Goal: Information Seeking & Learning: Learn about a topic

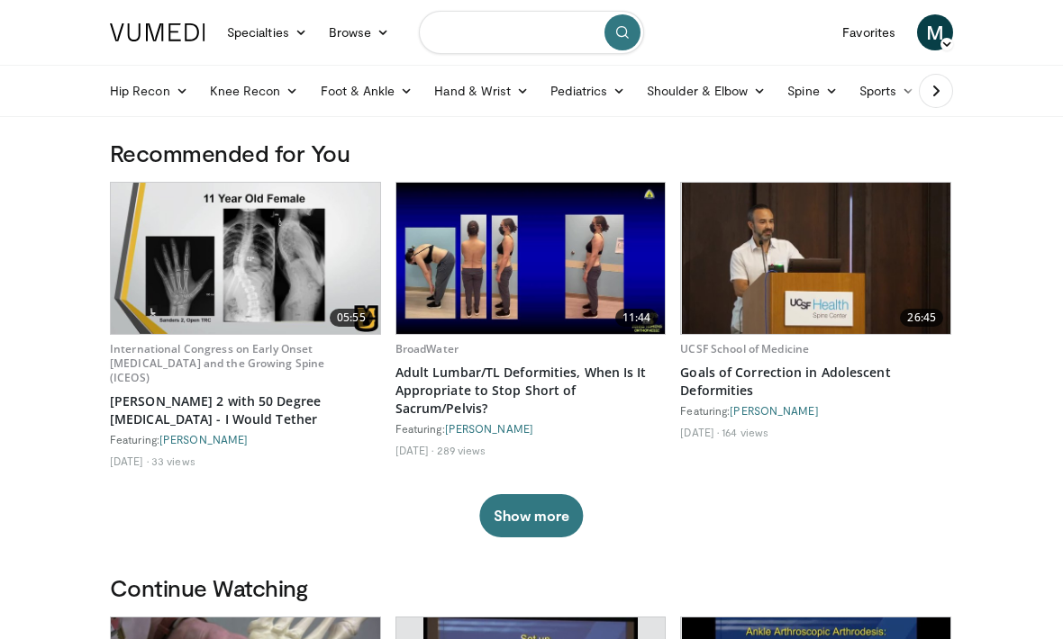
click at [465, 39] on input "Search topics, interventions" at bounding box center [531, 32] width 225 height 43
type input "**********"
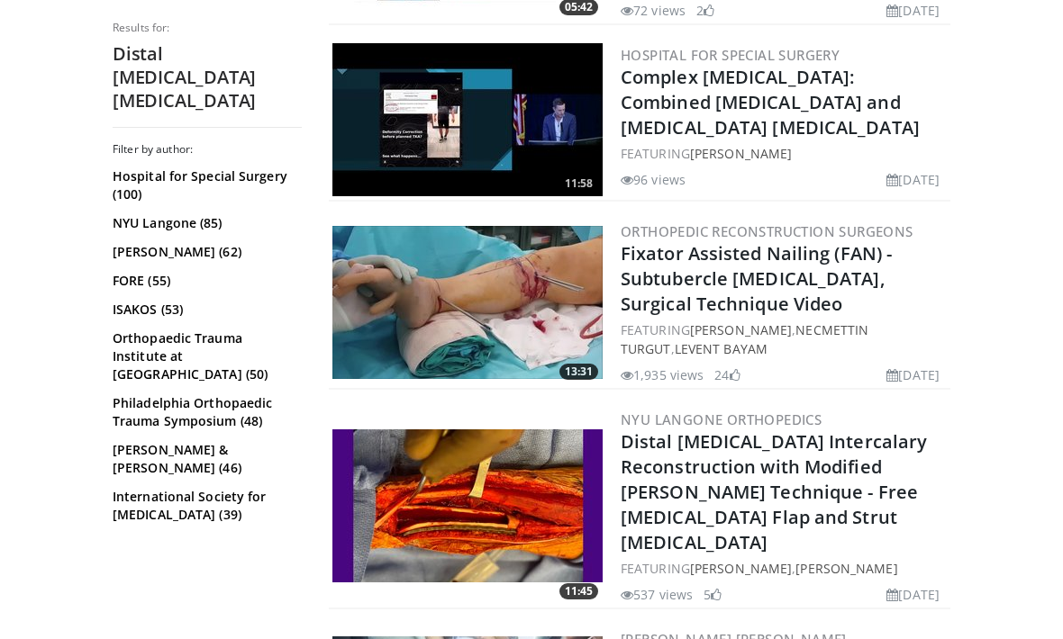
scroll to position [700, 0]
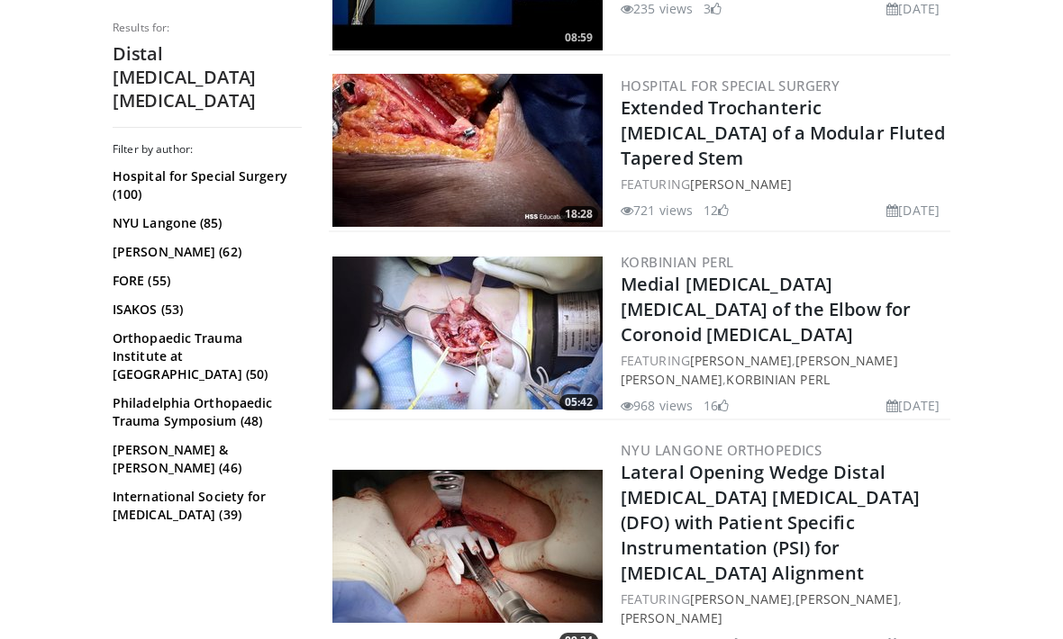
scroll to position [1623, 0]
click at [894, 470] on link "Lateral Opening Wedge Distal Femur Osteotomy (DFO) with Patient Specific Instru…" at bounding box center [769, 522] width 299 height 125
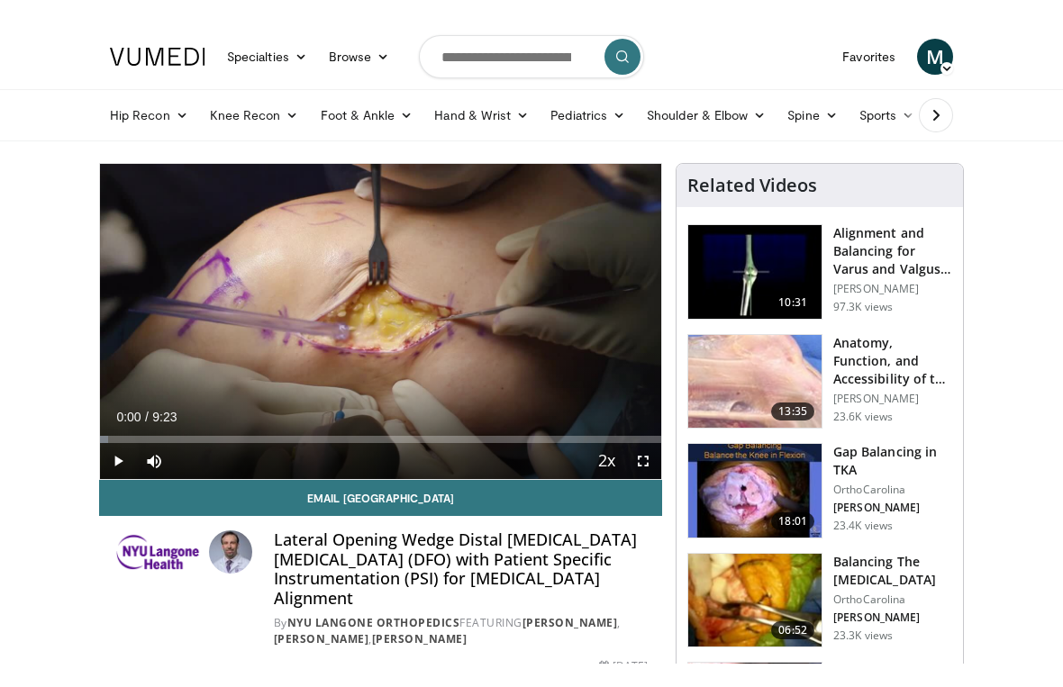
scroll to position [22, 0]
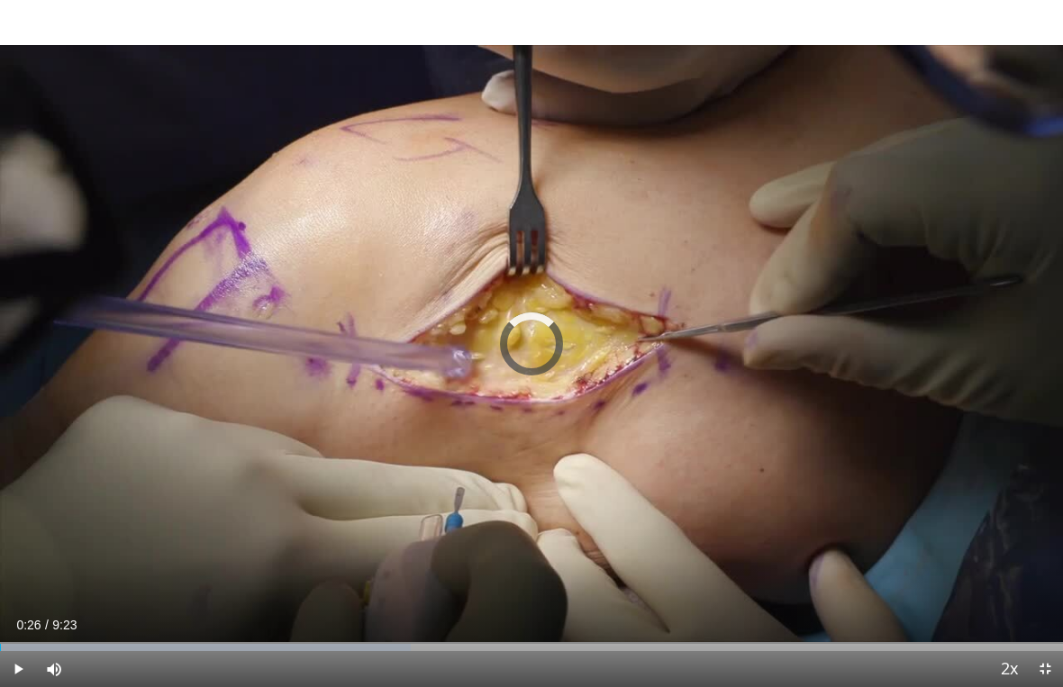
click at [50, 636] on div "Loaded : 38.68%" at bounding box center [531, 642] width 1063 height 17
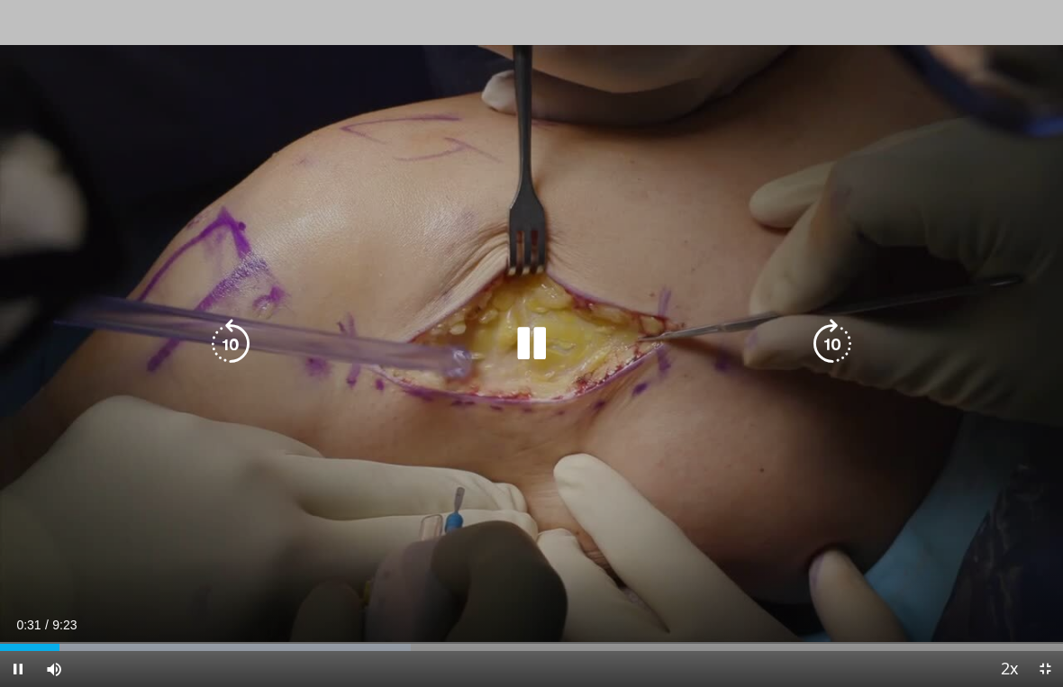
click at [122, 638] on div "Progress Bar" at bounding box center [205, 647] width 411 height 7
click at [148, 638] on div "Progress Bar" at bounding box center [236, 647] width 472 height 7
click at [190, 638] on div "Progress Bar" at bounding box center [279, 647] width 424 height 7
click at [217, 638] on div "Progress Bar" at bounding box center [122, 647] width 245 height 7
click at [274, 638] on div "Progress Bar" at bounding box center [396, 647] width 339 height 7
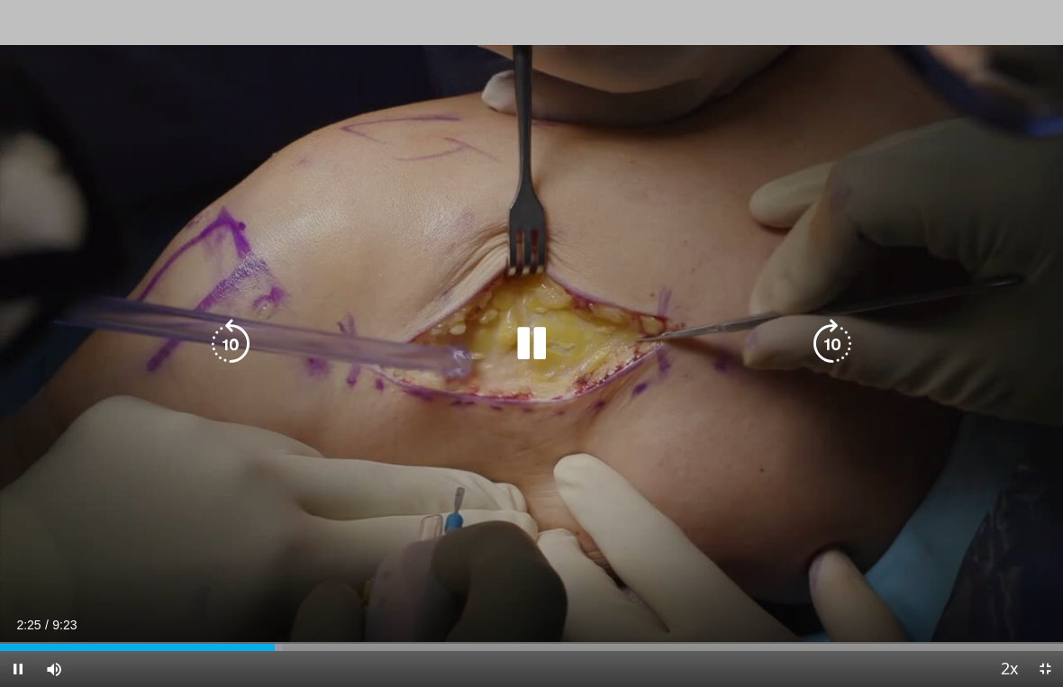
click at [305, 638] on div "Loaded : 26.64%" at bounding box center [531, 647] width 1063 height 7
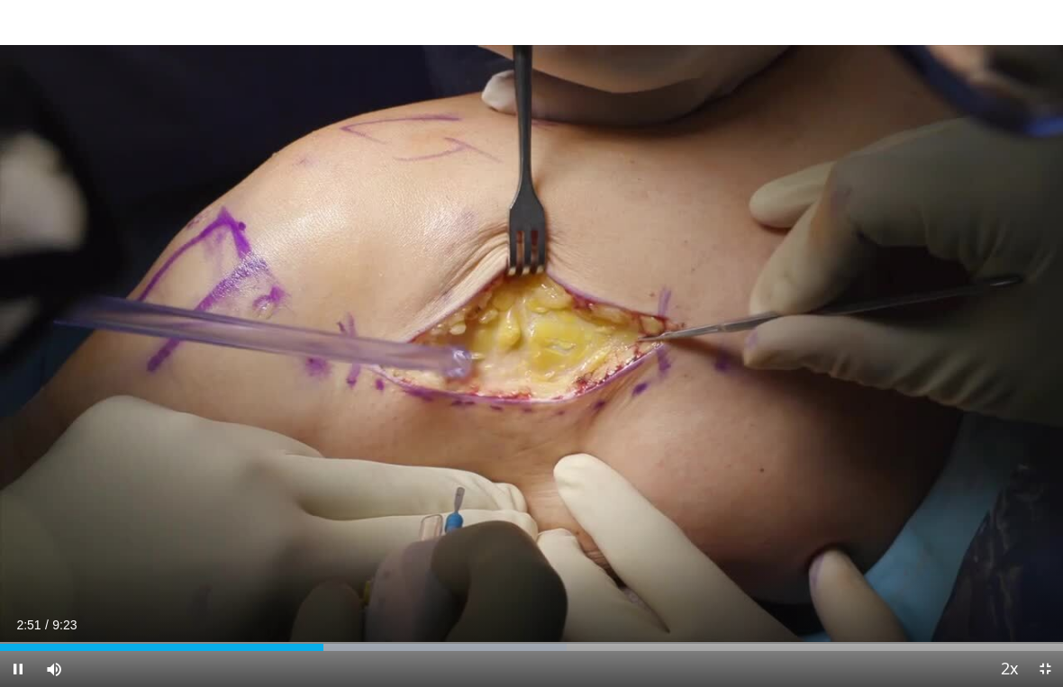
click at [356, 633] on div "10 seconds Tap to unmute" at bounding box center [531, 343] width 1063 height 687
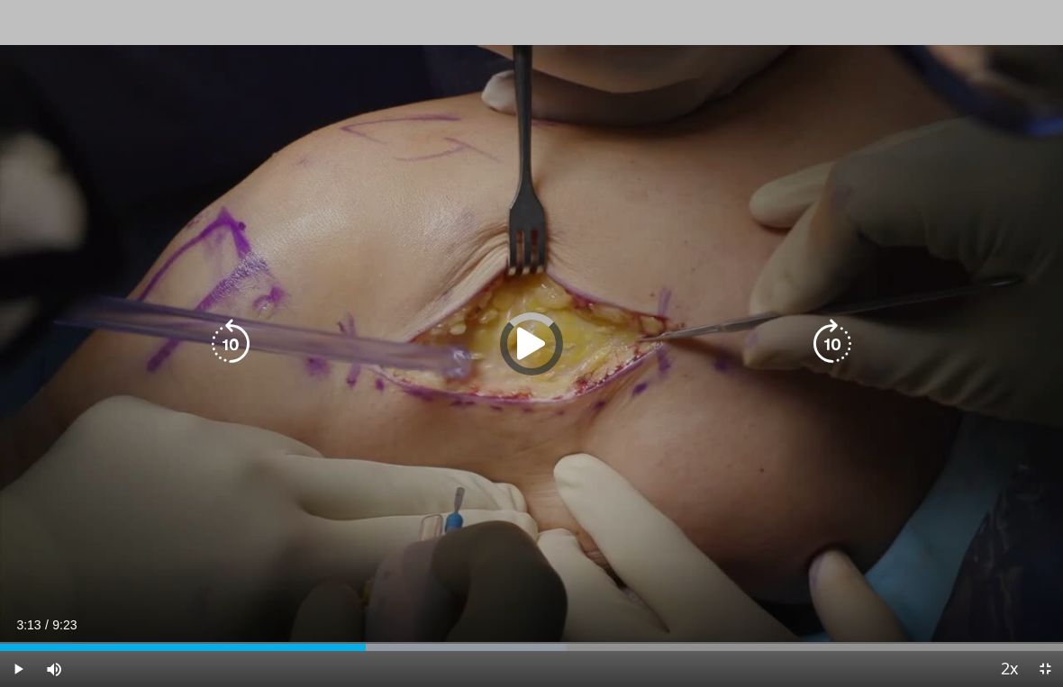
click at [369, 638] on div "Progress Bar" at bounding box center [416, 647] width 302 height 7
click at [417, 638] on div "Progress Bar" at bounding box center [434, 647] width 339 height 7
click at [451, 638] on div "10 seconds Tap to unmute" at bounding box center [531, 343] width 1063 height 687
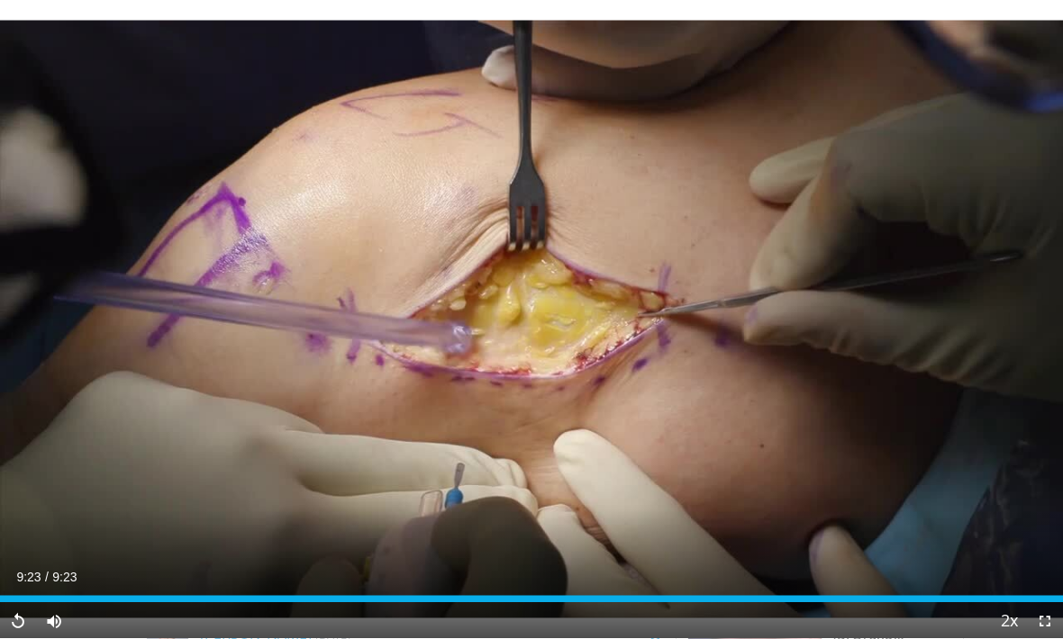
scroll to position [0, 0]
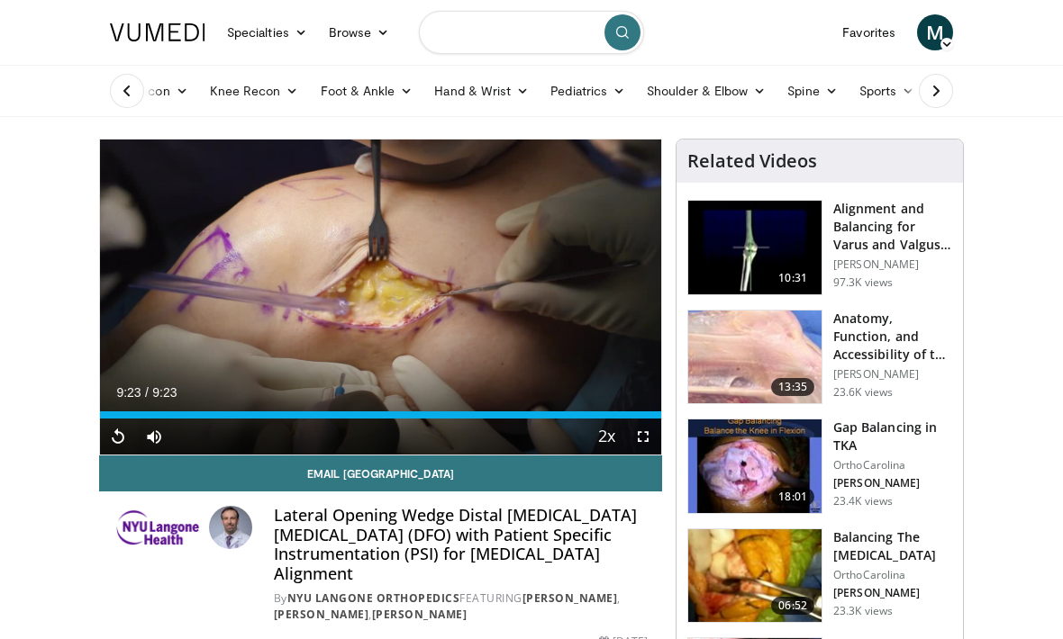
click at [468, 45] on input "Search topics, interventions" at bounding box center [531, 32] width 225 height 43
type input "***"
click at [613, 25] on button "submit" at bounding box center [622, 32] width 36 height 36
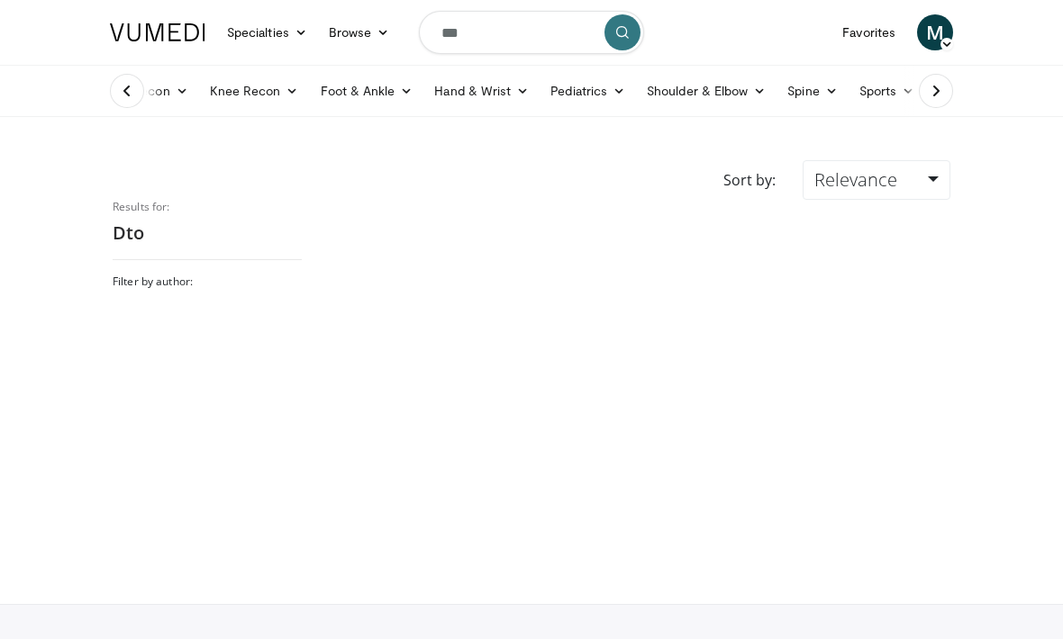
click at [347, 94] on link "Foot & Ankle" at bounding box center [367, 91] width 114 height 36
click at [339, 224] on link "Ankle" at bounding box center [418, 219] width 214 height 29
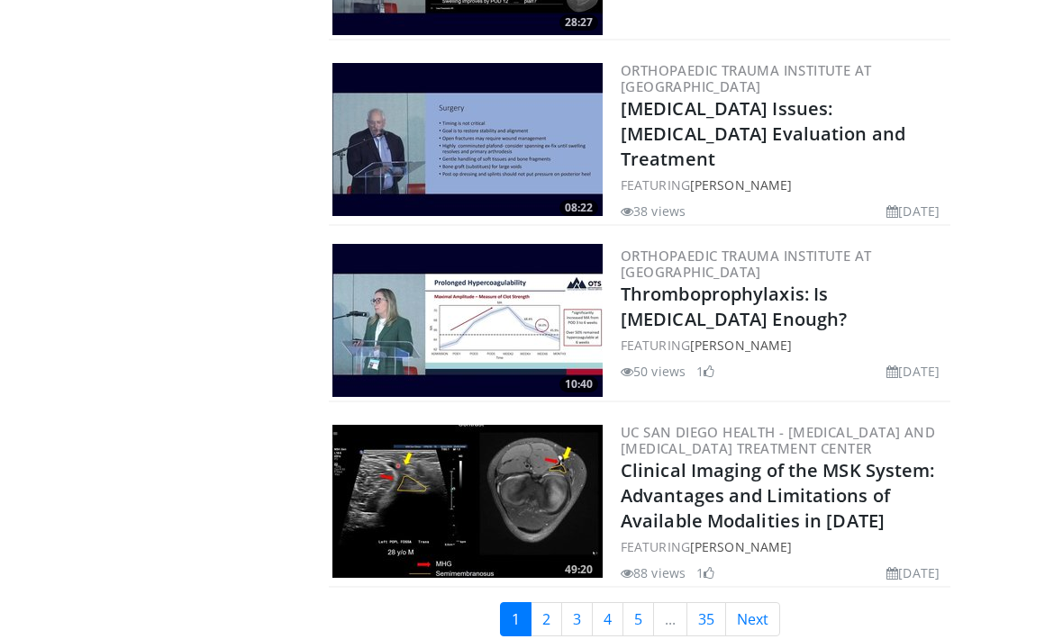
scroll to position [4406, 0]
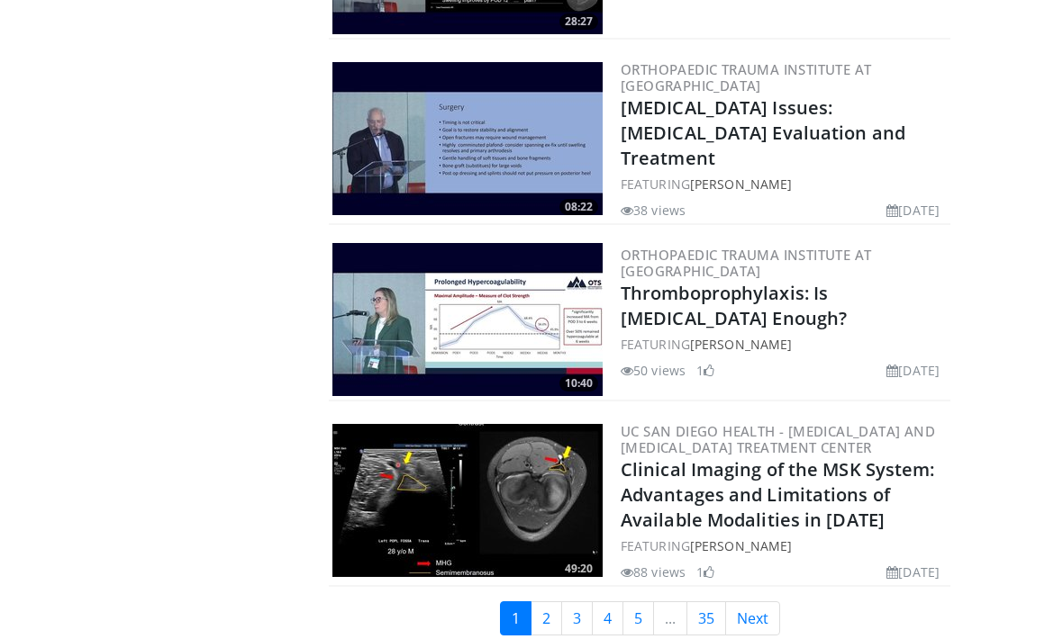
click at [530, 601] on link "2" at bounding box center [546, 618] width 32 height 34
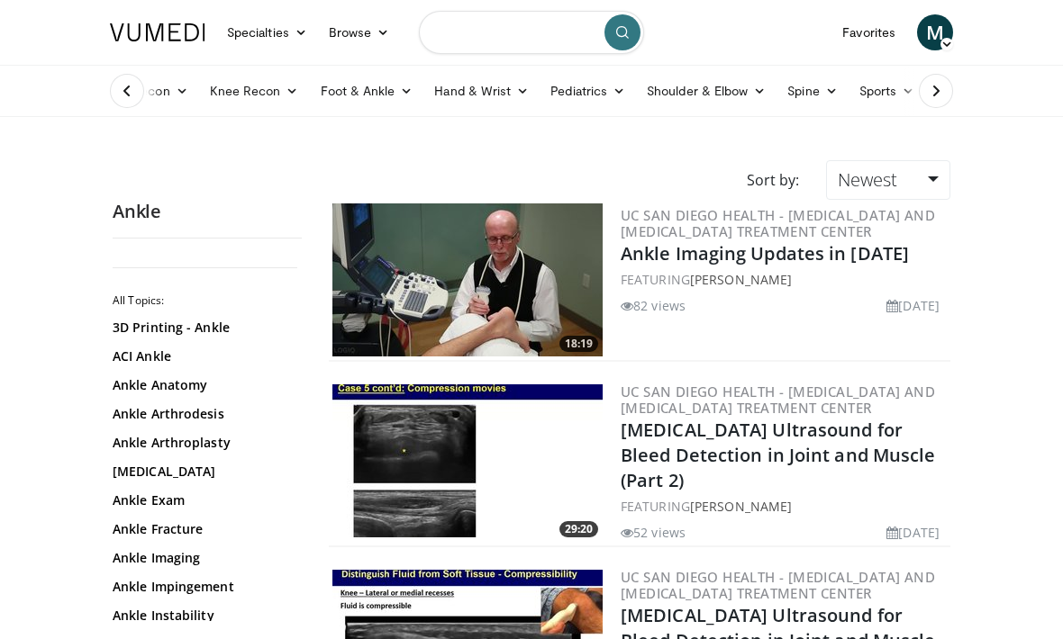
click at [456, 31] on input "Search topics, interventions" at bounding box center [531, 32] width 225 height 43
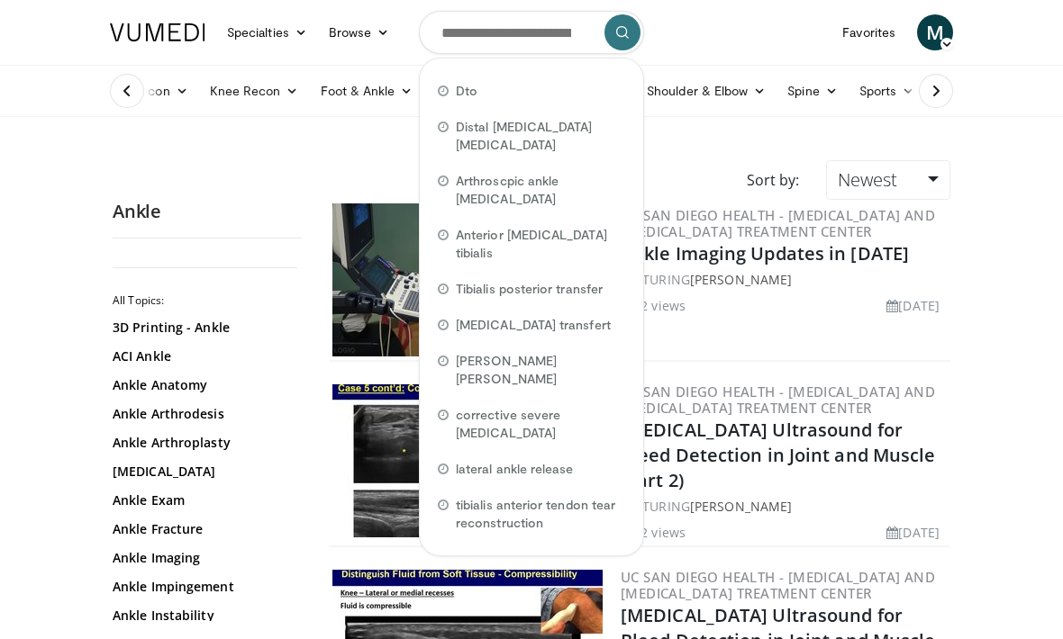
click at [467, 122] on span "Distal tibia osteotomy" at bounding box center [540, 136] width 169 height 36
type input "**********"
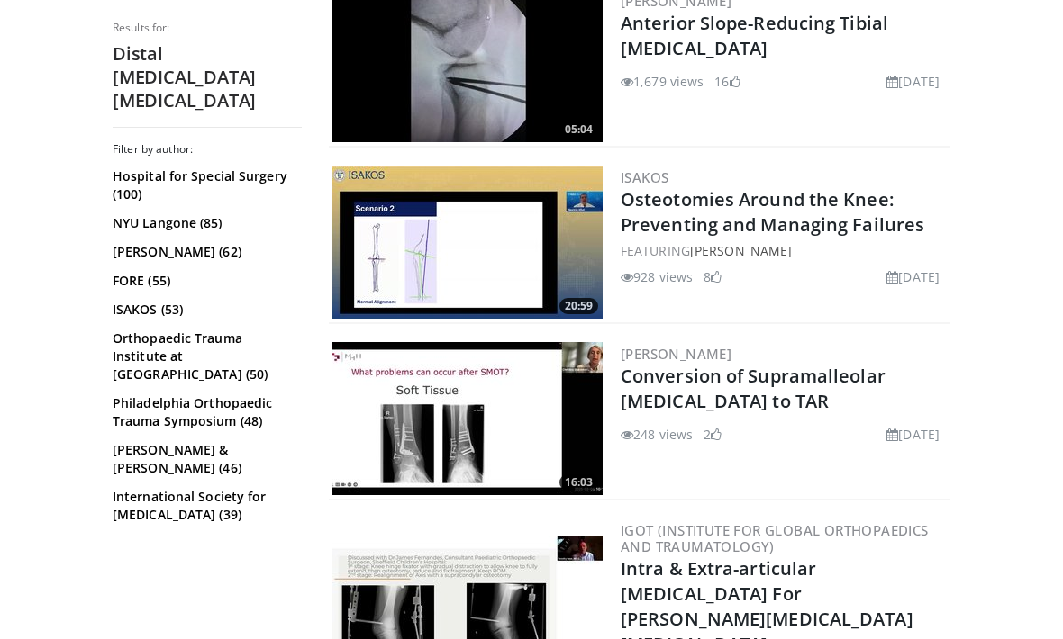
scroll to position [4636, 0]
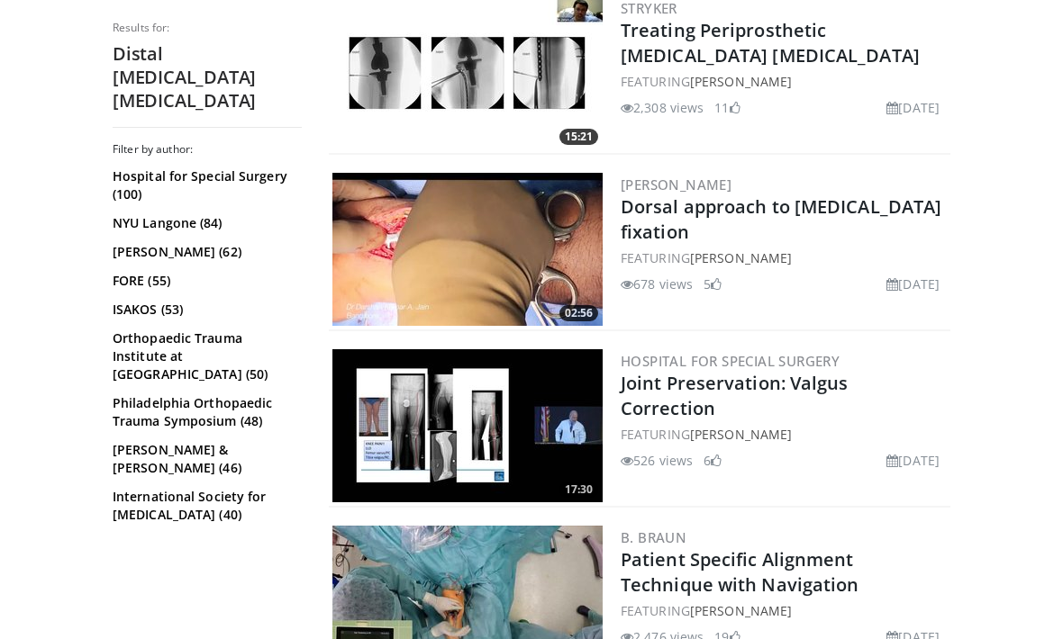
scroll to position [2262, 0]
click at [878, 195] on link "Dorsal approach to [MEDICAL_DATA] fixation" at bounding box center [780, 220] width 321 height 50
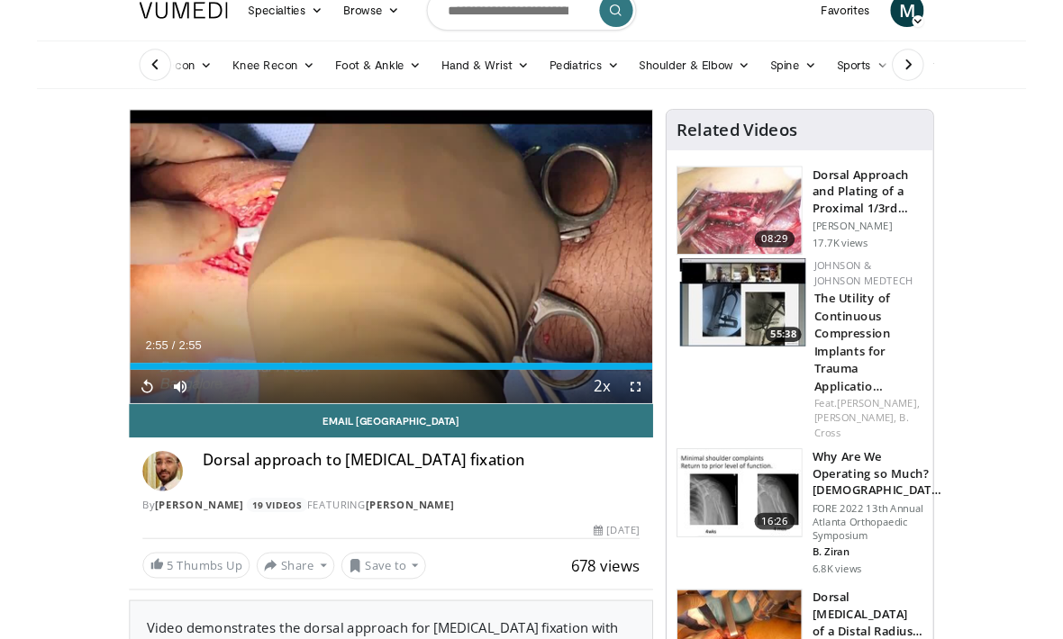
scroll to position [100, 0]
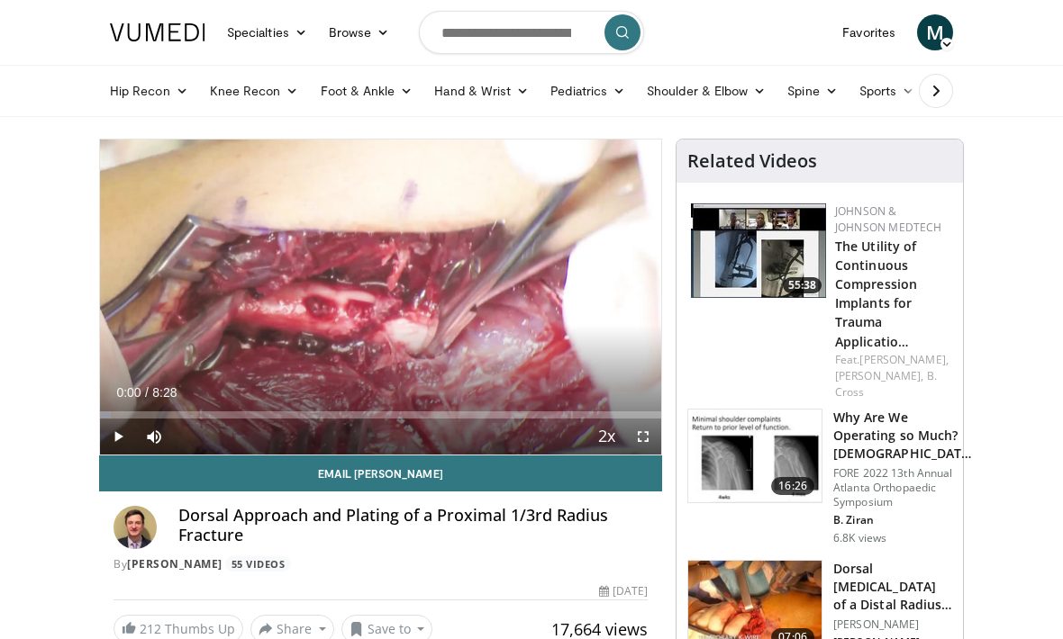
click at [111, 416] on div "Progress Bar" at bounding box center [105, 415] width 11 height 7
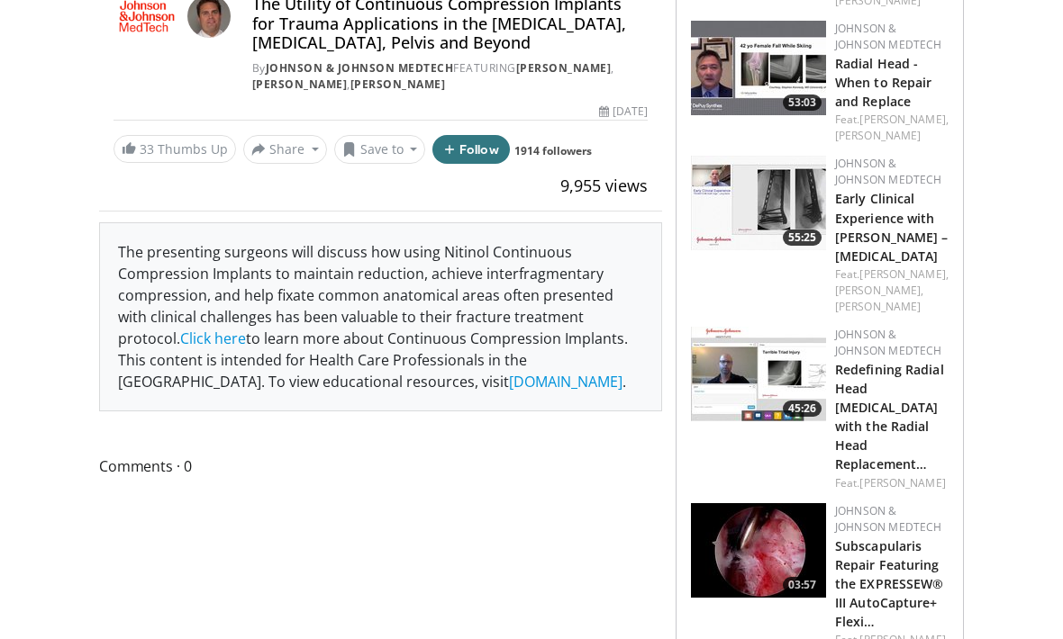
scroll to position [512, 0]
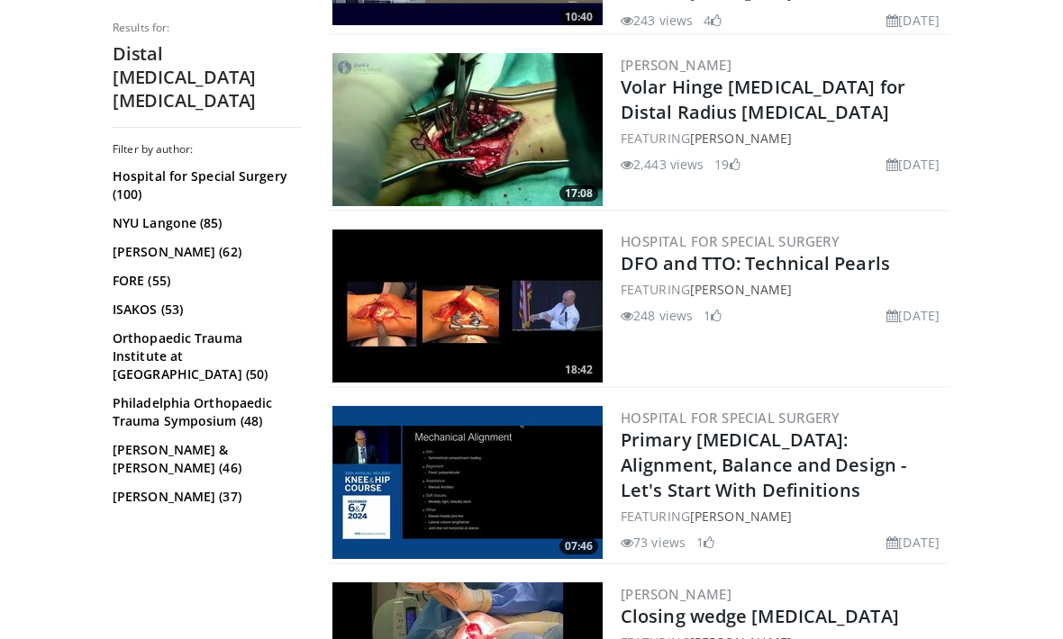
scroll to position [3433, 0]
click at [868, 252] on link "DFO and TTO: Technical Pearls" at bounding box center [754, 264] width 269 height 24
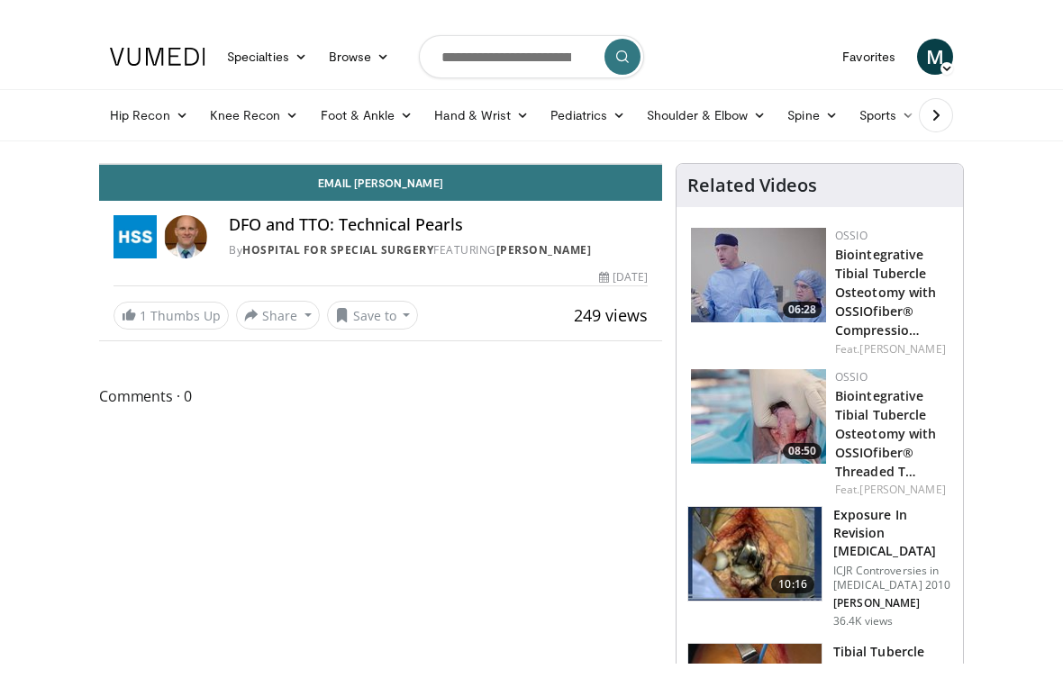
scroll to position [22, 0]
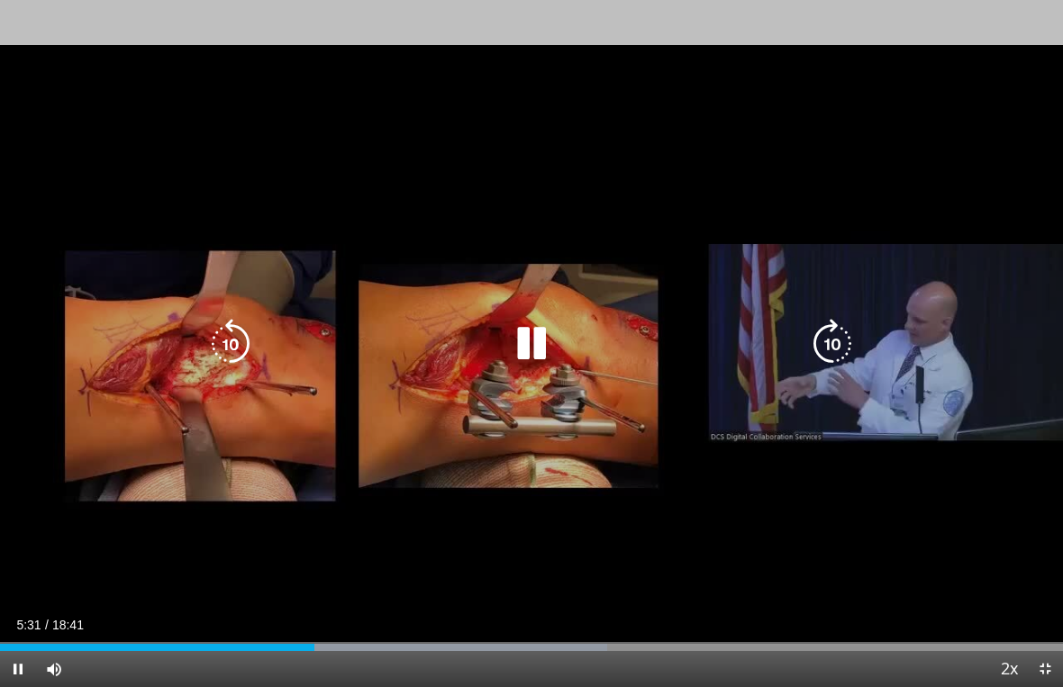
click at [827, 368] on icon "Video Player" at bounding box center [832, 344] width 50 height 50
click at [836, 350] on icon "Video Player" at bounding box center [832, 344] width 50 height 50
click at [823, 349] on icon "Video Player" at bounding box center [832, 344] width 50 height 50
click at [821, 349] on icon "Video Player" at bounding box center [832, 344] width 50 height 50
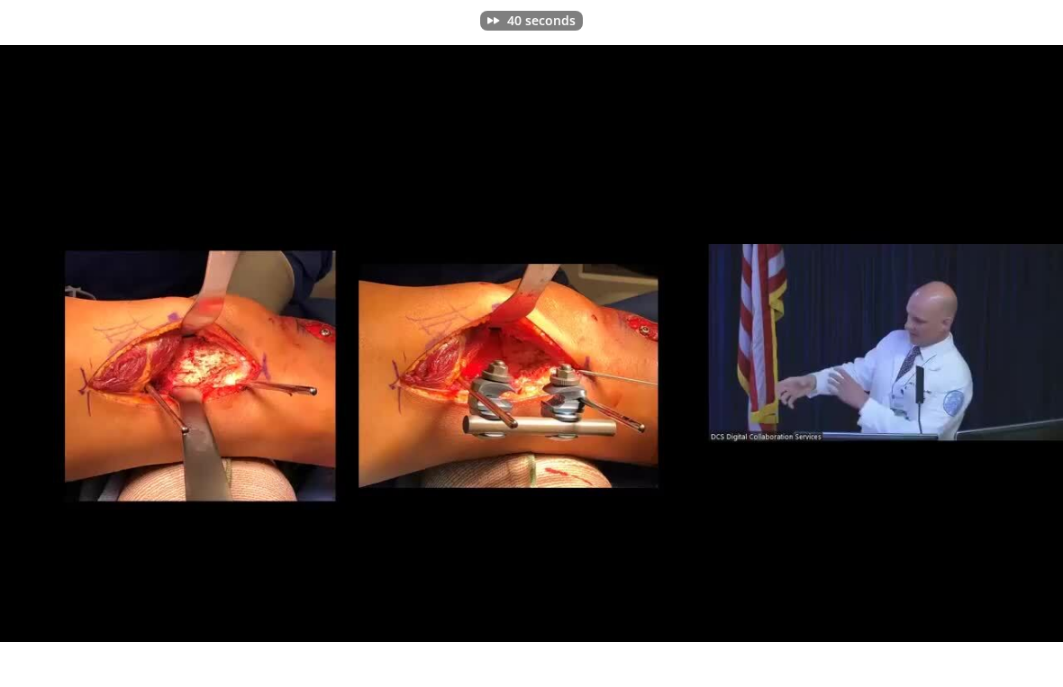
click at [864, 243] on div "40 seconds Tap to unmute" at bounding box center [531, 343] width 1063 height 687
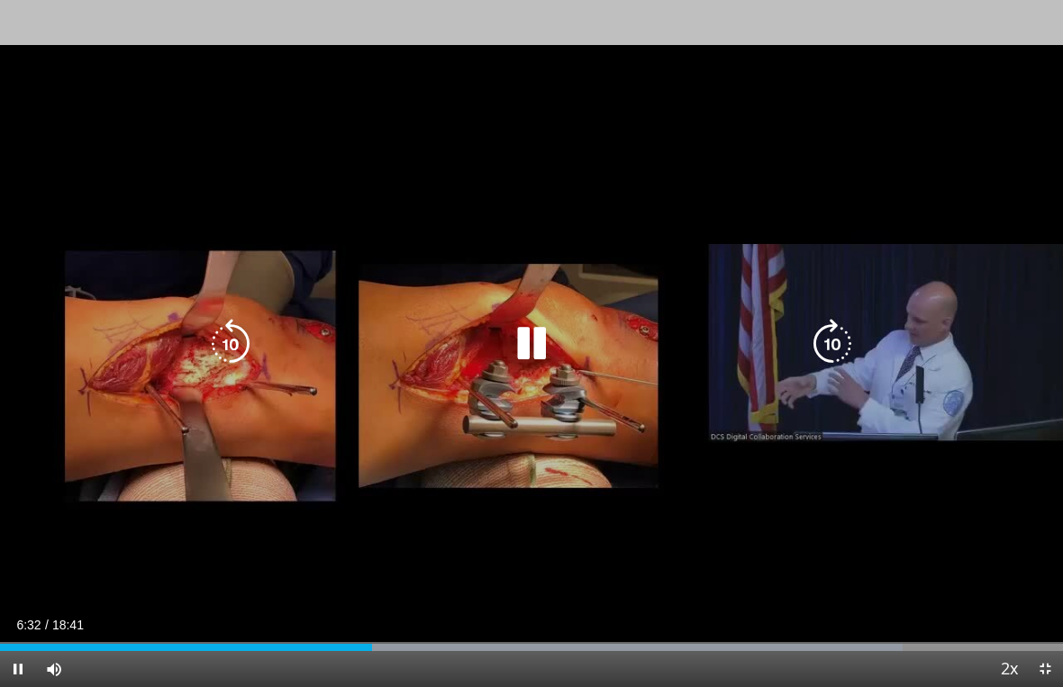
click at [842, 344] on icon "Video Player" at bounding box center [832, 344] width 50 height 50
click at [832, 343] on icon "Video Player" at bounding box center [832, 344] width 50 height 50
click at [833, 339] on icon "Video Player" at bounding box center [832, 344] width 50 height 50
click at [831, 336] on icon "Video Player" at bounding box center [832, 344] width 50 height 50
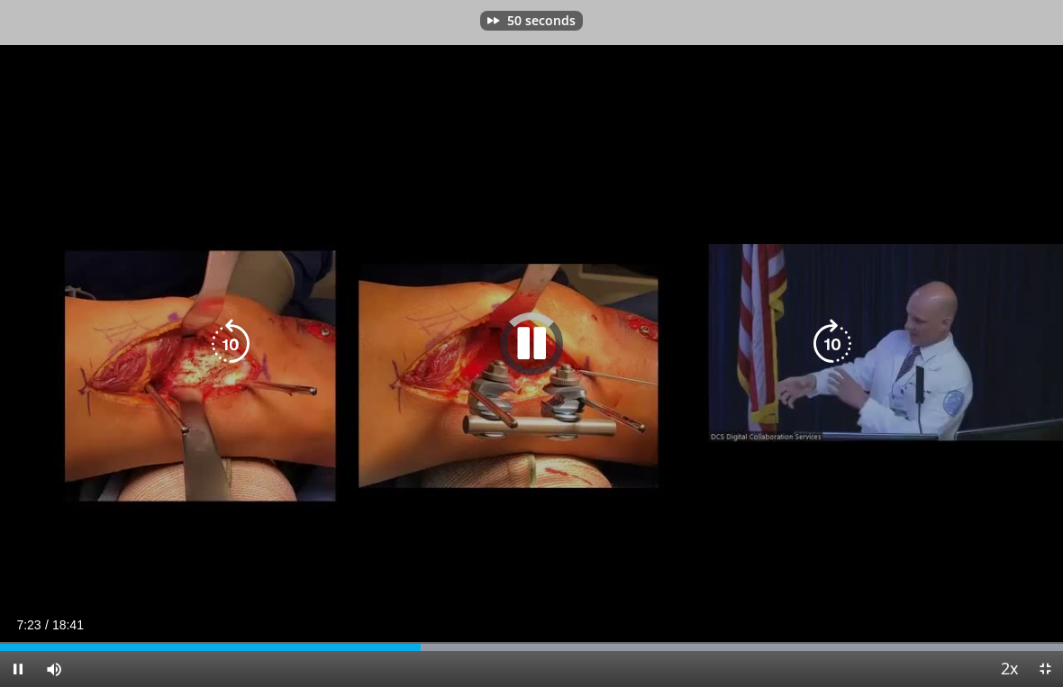
click at [831, 336] on icon "Video Player" at bounding box center [832, 344] width 50 height 50
click at [832, 339] on icon "Video Player" at bounding box center [832, 344] width 50 height 50
click at [834, 335] on icon "Video Player" at bounding box center [832, 344] width 50 height 50
click at [835, 334] on icon "Video Player" at bounding box center [832, 344] width 50 height 50
click at [830, 337] on icon "Video Player" at bounding box center [832, 344] width 50 height 50
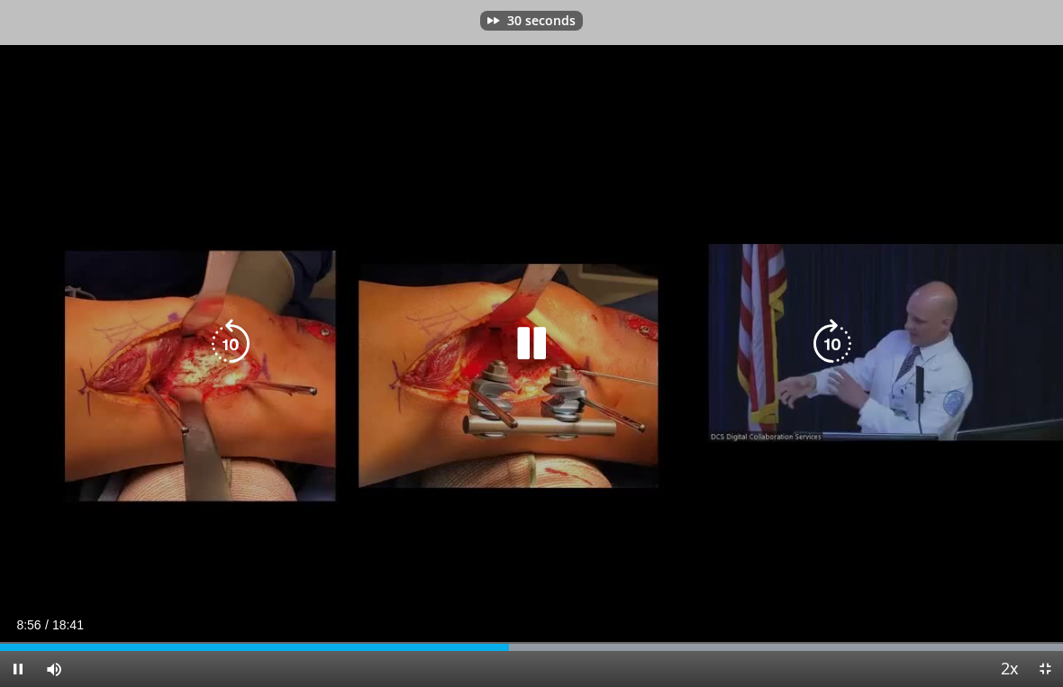
click at [829, 334] on icon "Video Player" at bounding box center [832, 344] width 50 height 50
click at [833, 335] on icon "Video Player" at bounding box center [832, 344] width 50 height 50
click at [832, 339] on icon "Video Player" at bounding box center [832, 344] width 50 height 50
click at [833, 332] on icon "Video Player" at bounding box center [832, 344] width 50 height 50
click at [833, 339] on icon "Video Player" at bounding box center [832, 344] width 50 height 50
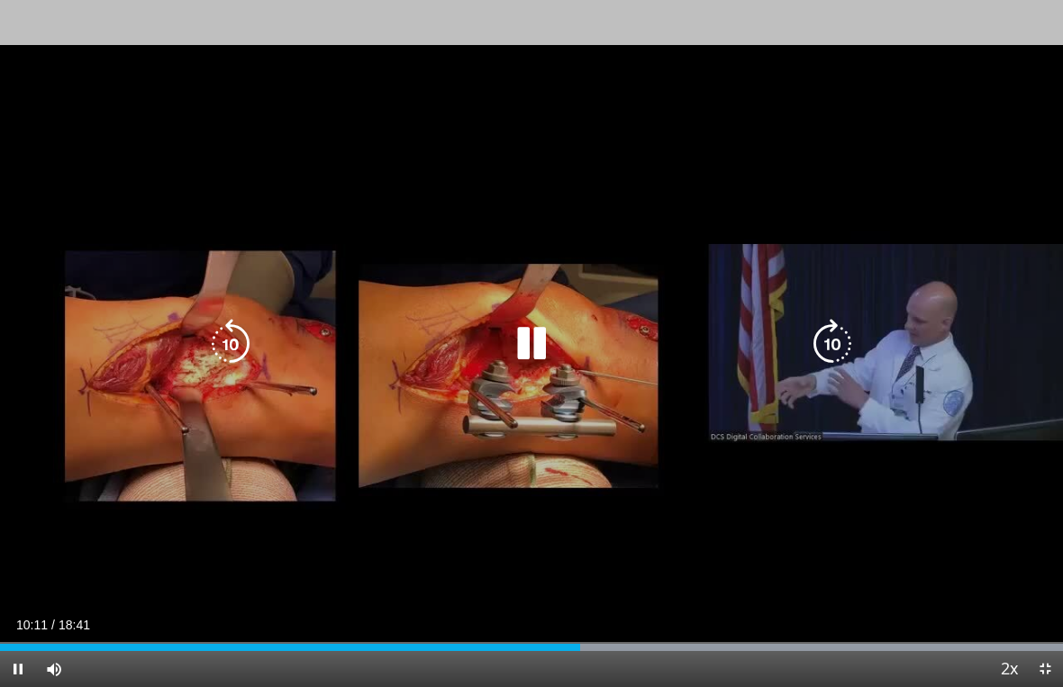
click at [828, 342] on icon "Video Player" at bounding box center [832, 344] width 50 height 50
click at [829, 339] on icon "Video Player" at bounding box center [832, 344] width 50 height 50
click at [828, 339] on icon "Video Player" at bounding box center [832, 344] width 50 height 50
click at [827, 341] on icon "Video Player" at bounding box center [832, 344] width 50 height 50
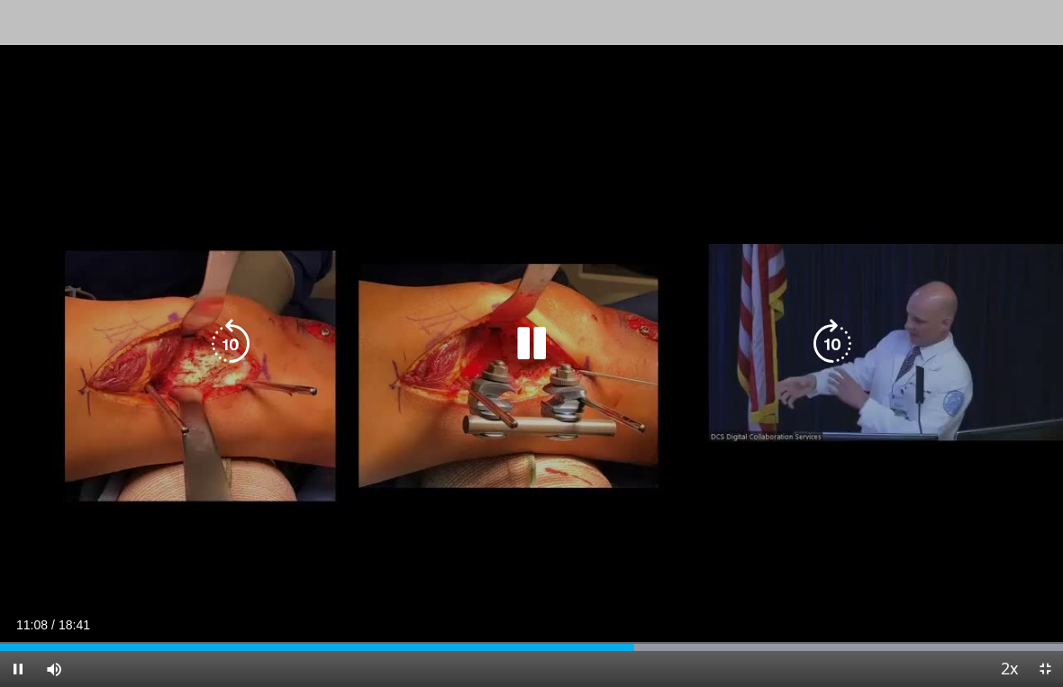
click at [824, 341] on icon "Video Player" at bounding box center [832, 344] width 50 height 50
click at [824, 343] on icon "Video Player" at bounding box center [832, 344] width 50 height 50
click at [824, 342] on icon "Video Player" at bounding box center [832, 344] width 50 height 50
click at [826, 339] on icon "Video Player" at bounding box center [832, 344] width 50 height 50
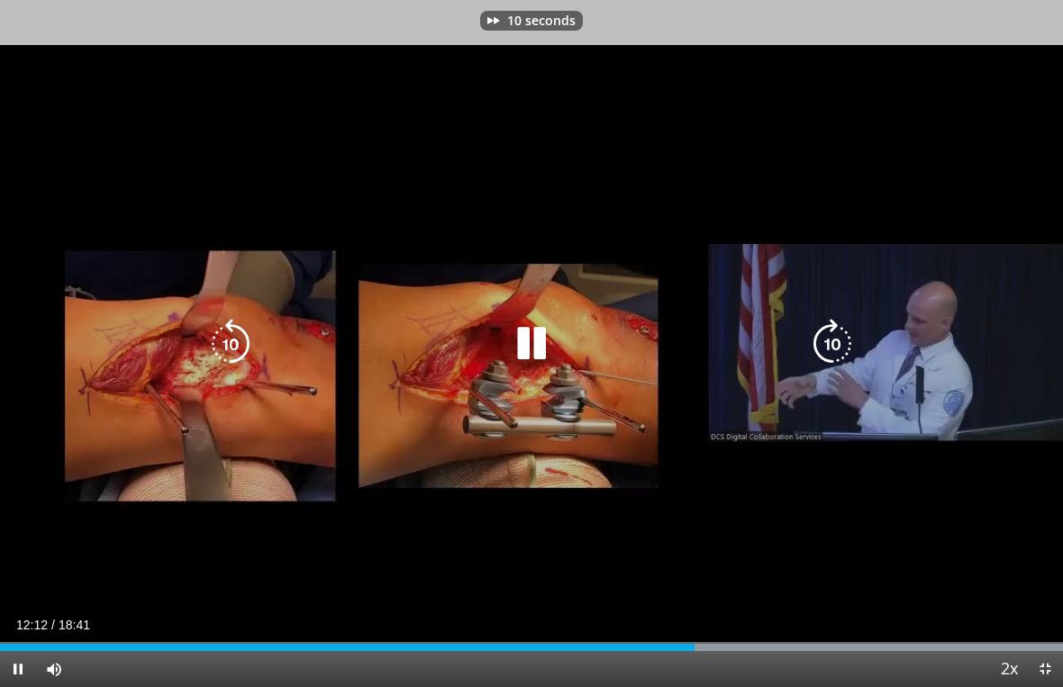
click at [828, 339] on icon "Video Player" at bounding box center [832, 344] width 50 height 50
click at [828, 336] on icon "Video Player" at bounding box center [832, 344] width 50 height 50
click at [828, 337] on icon "Video Player" at bounding box center [832, 344] width 50 height 50
click at [828, 338] on icon "Video Player" at bounding box center [832, 344] width 50 height 50
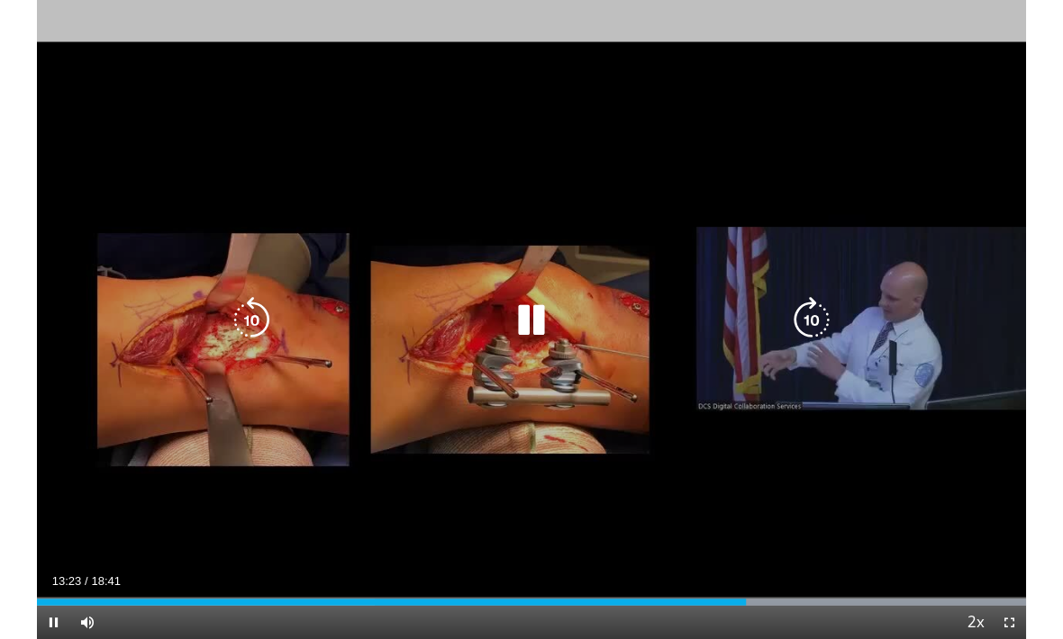
scroll to position [0, 0]
